Goal: Navigation & Orientation: Understand site structure

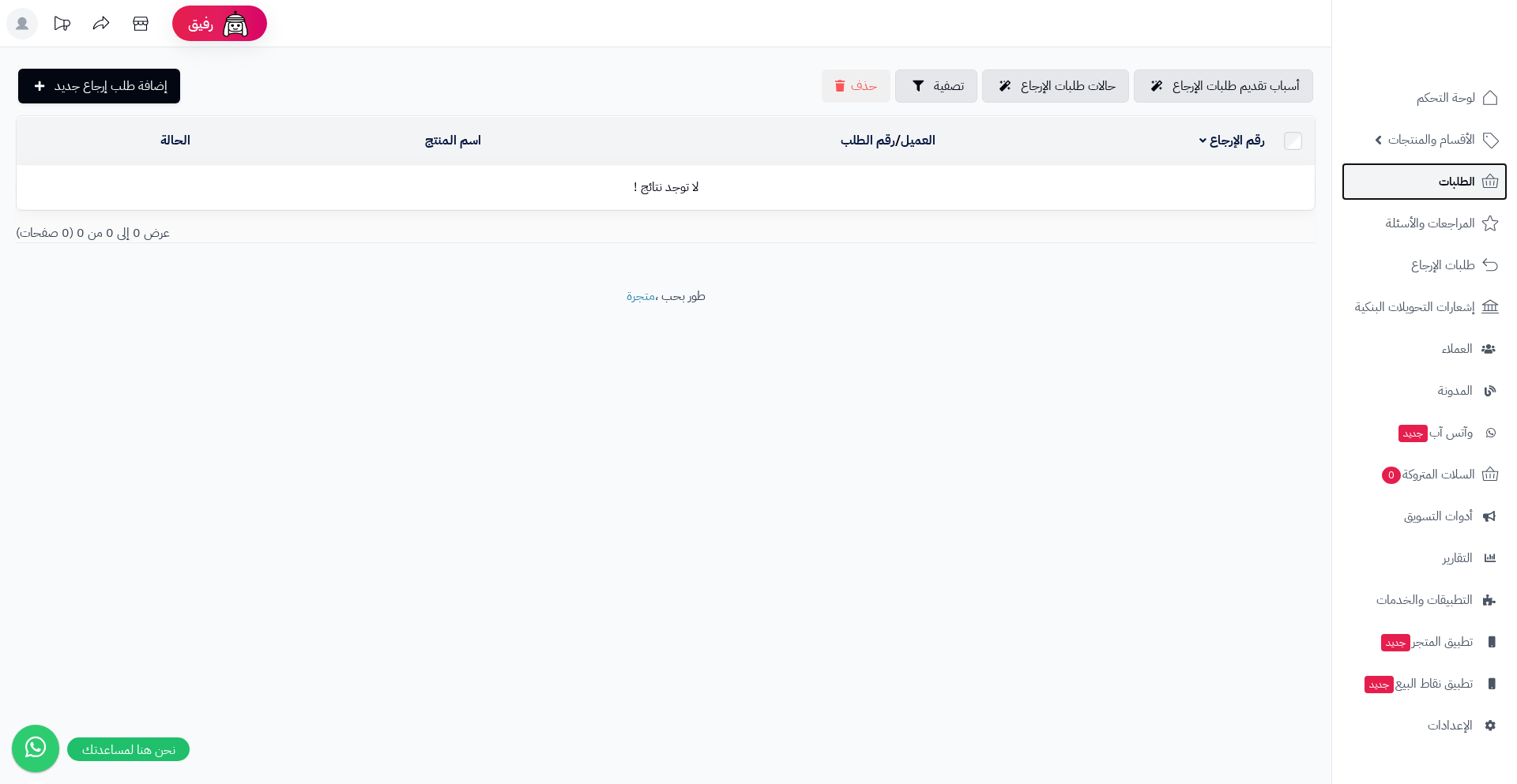
click at [1401, 184] on link "الطلبات" at bounding box center [1424, 181] width 166 height 38
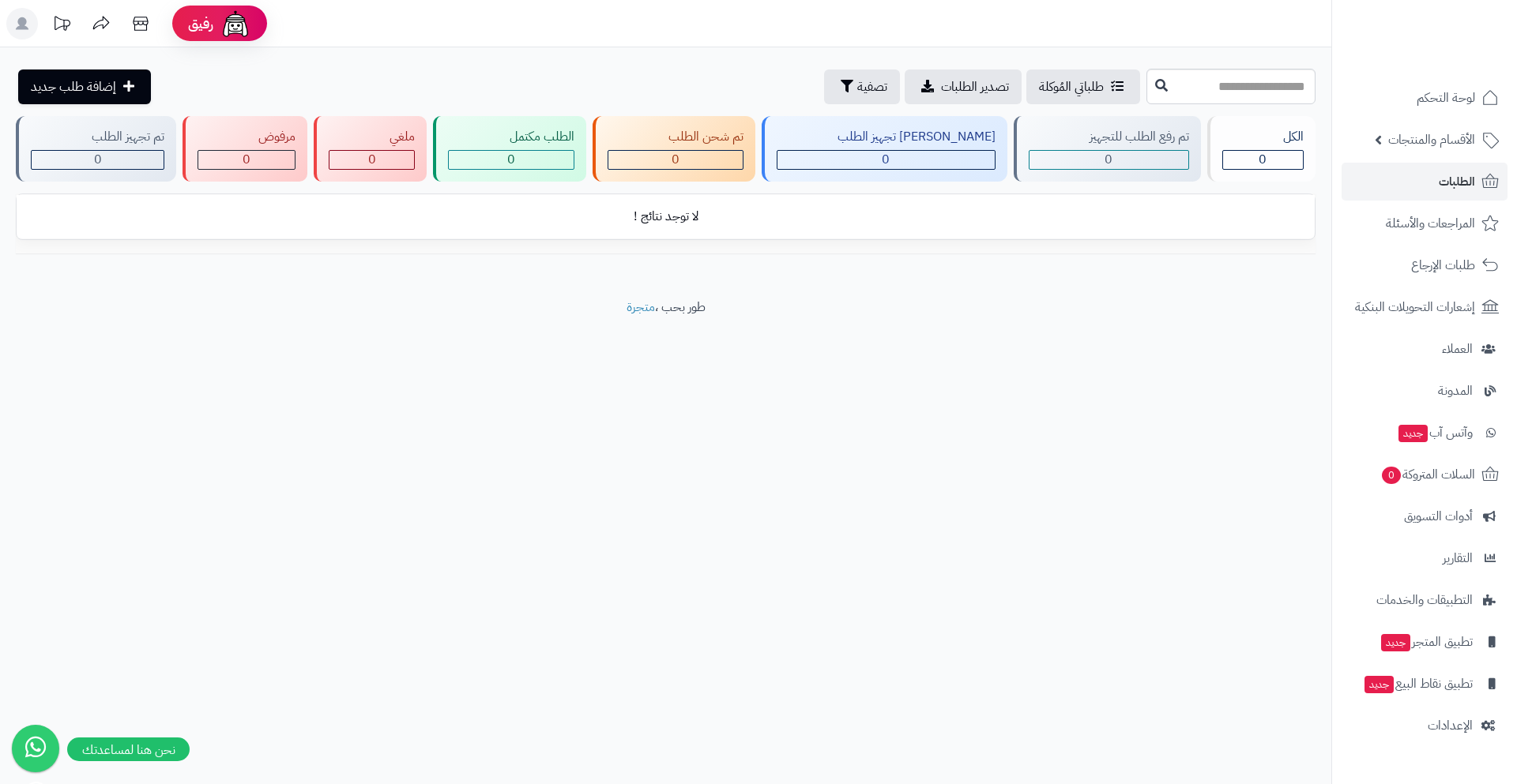
click at [1418, 242] on ul "لوحة التحكم الأقسام والمنتجات المنتجات الأقسام الماركات مواصفات المنتجات مواصفا…" at bounding box center [1424, 412] width 185 height 665
click at [1414, 222] on span "المراجعات والأسئلة" at bounding box center [1430, 223] width 88 height 22
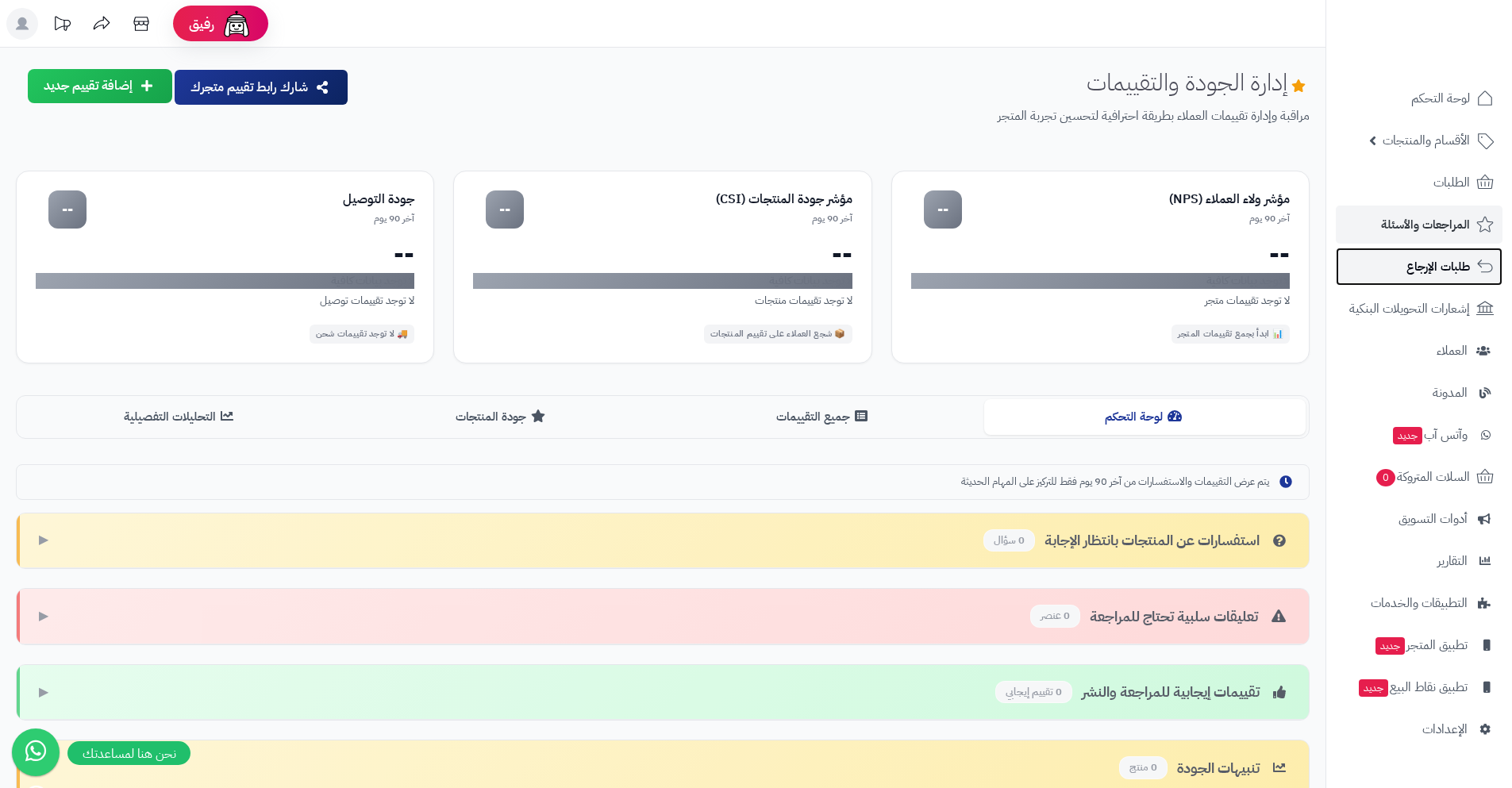
drag, startPoint x: 0, startPoint y: 0, endPoint x: 1409, endPoint y: 269, distance: 1434.4
click at [1411, 275] on span "طلبات الإرجاع" at bounding box center [1437, 267] width 63 height 22
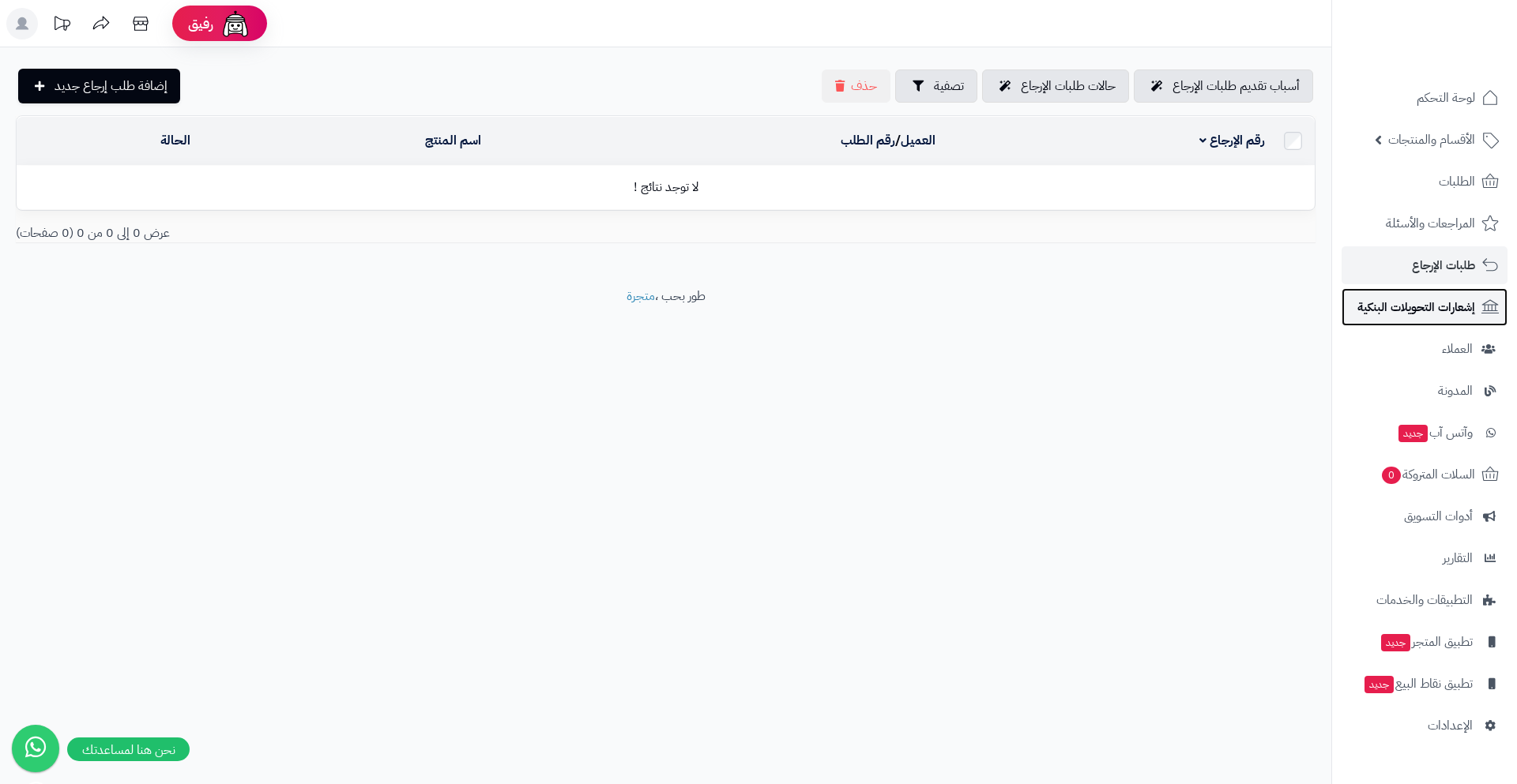
click at [1388, 306] on span "إشعارات التحويلات البنكية" at bounding box center [1416, 307] width 118 height 22
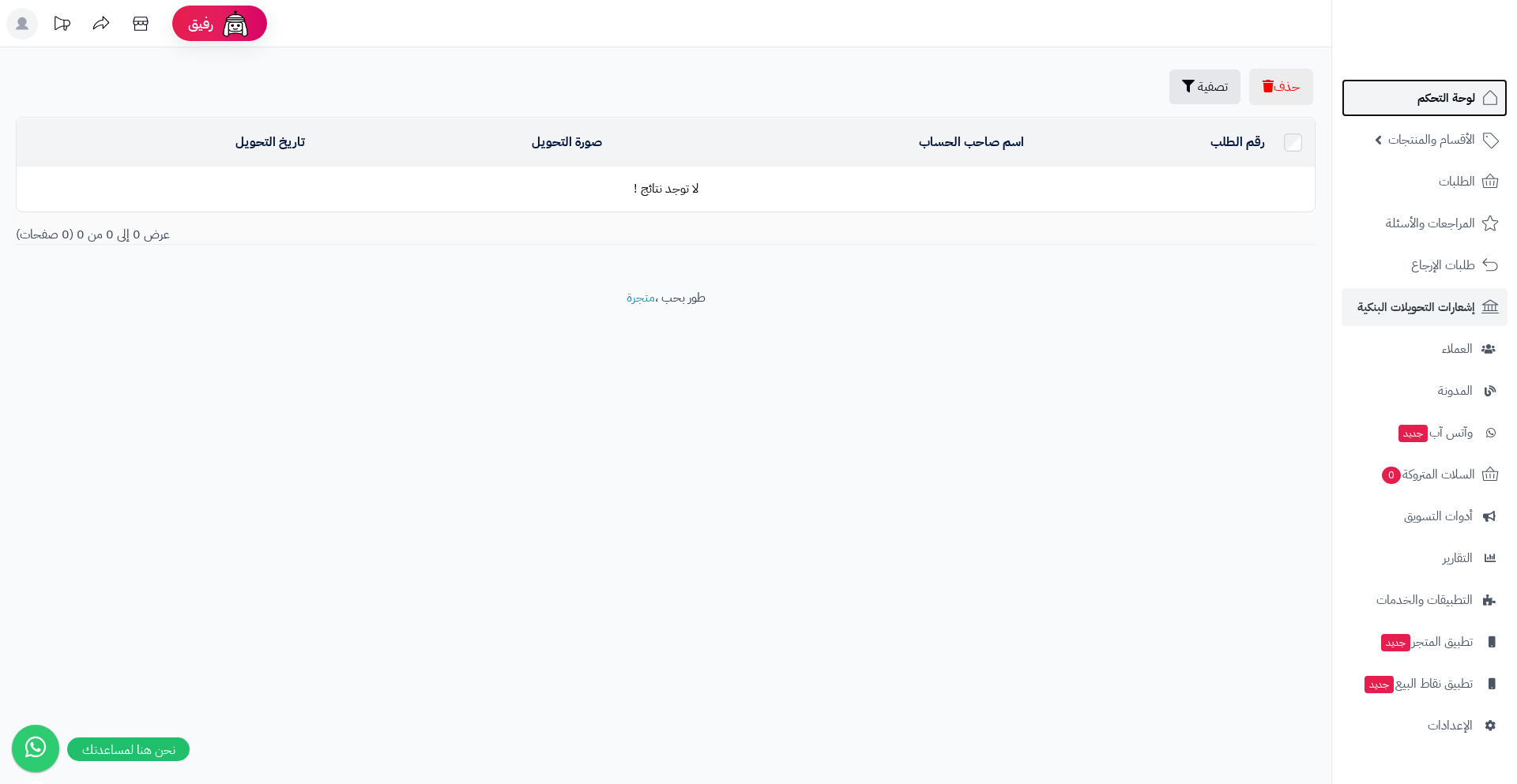
click at [1399, 87] on link "لوحة التحكم" at bounding box center [1424, 98] width 166 height 38
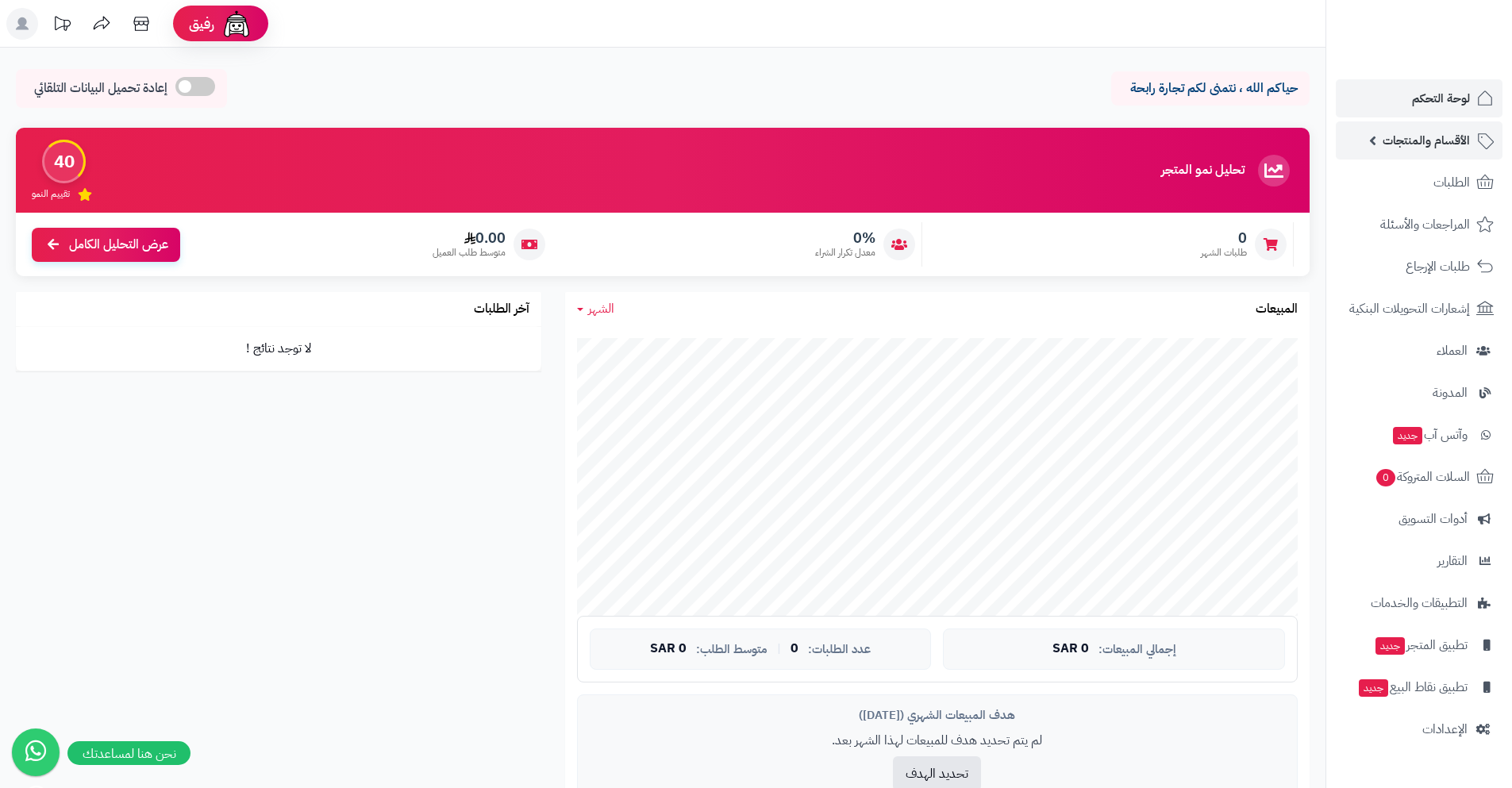
click at [1421, 151] on span "الأقسام والمنتجات" at bounding box center [1425, 140] width 87 height 22
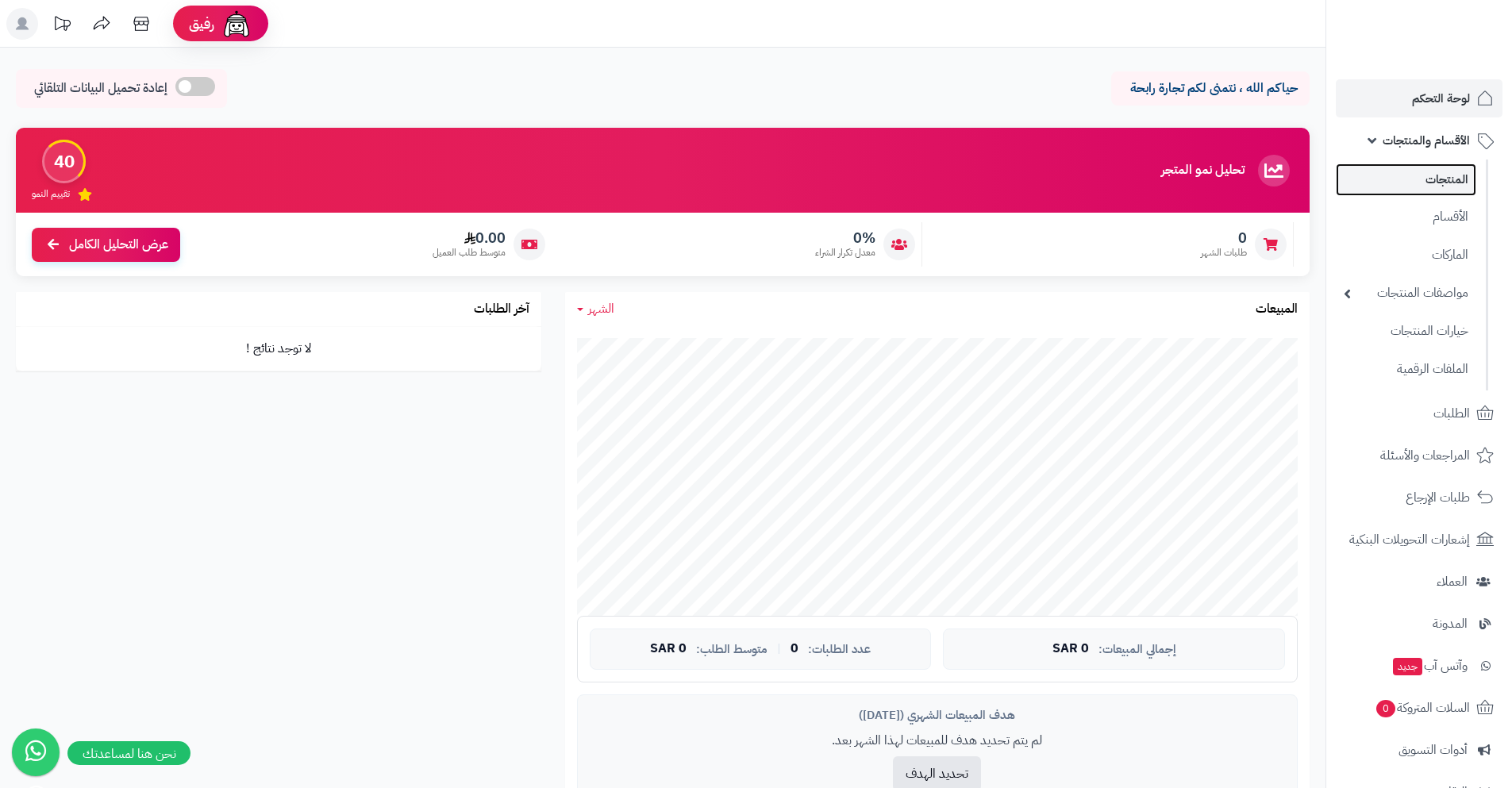
click at [1419, 180] on link "المنتجات" at bounding box center [1405, 180] width 140 height 33
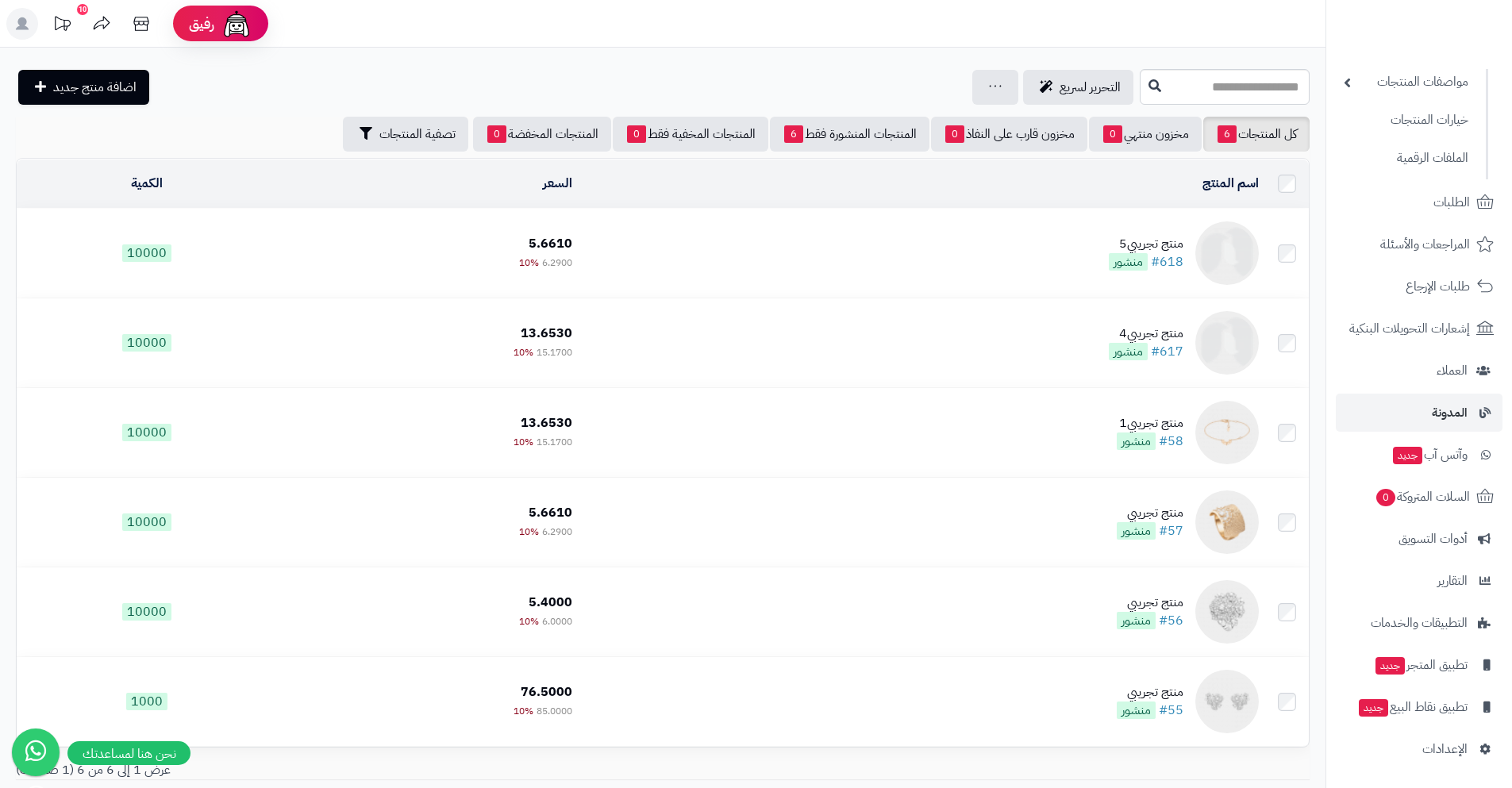
scroll to position [114, 0]
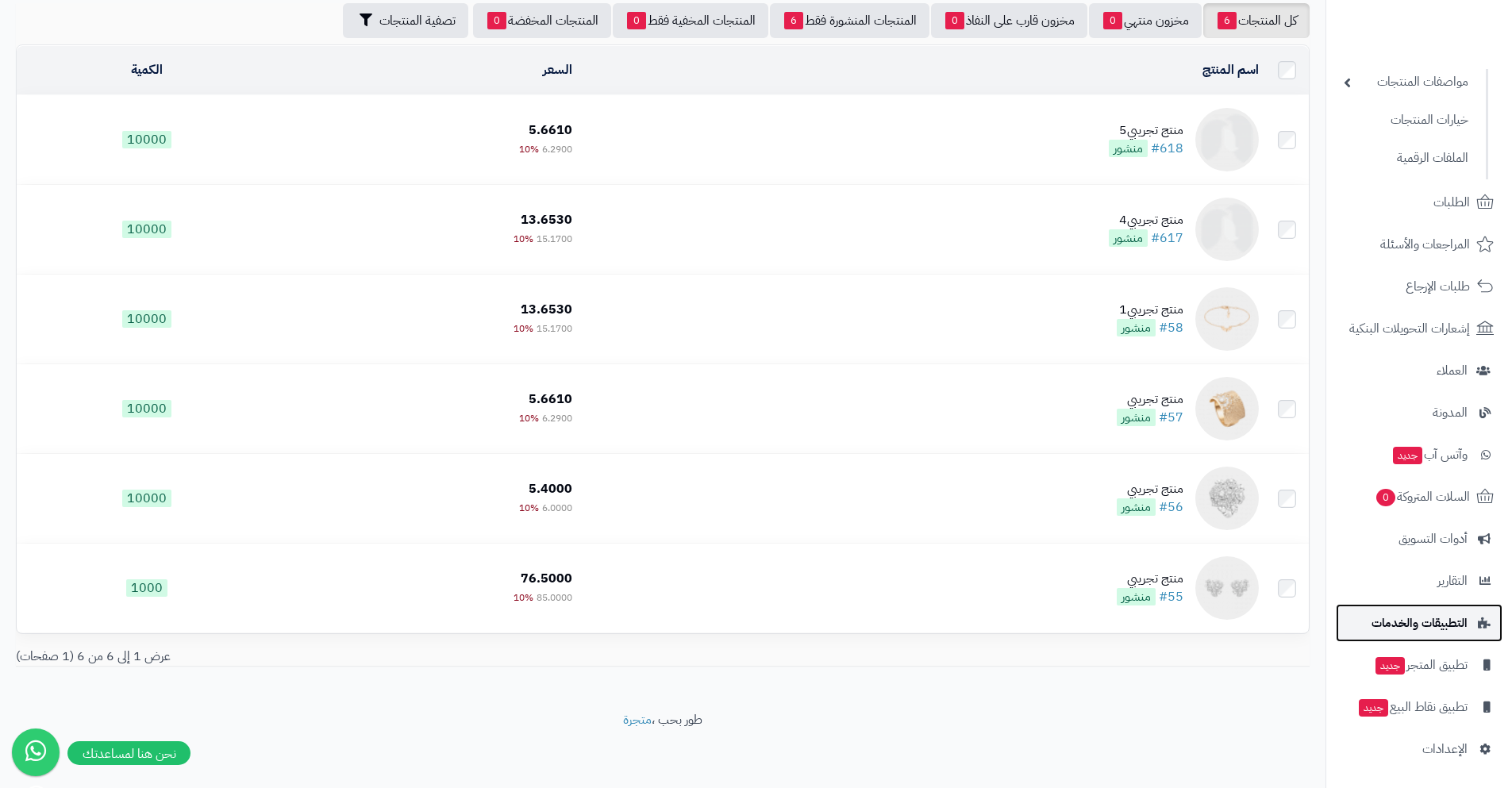
click at [1437, 640] on link "التطبيقات والخدمات" at bounding box center [1419, 623] width 167 height 38
